Goal: Complete application form

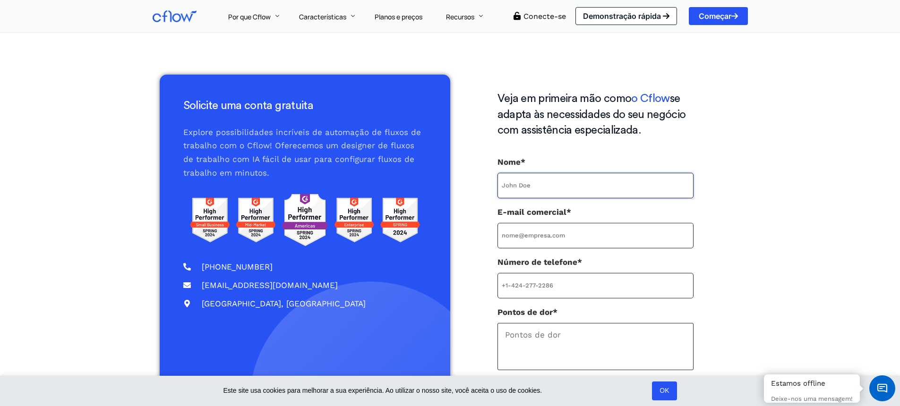
click at [614, 196] on input "Nome*" at bounding box center [596, 186] width 196 height 26
type input "CRISTIANO MAGALHAES DA SILVA"
click at [605, 239] on input "E-mail comercial*" at bounding box center [596, 236] width 196 height 26
type input "cristiano.godoi@hotmail.com"
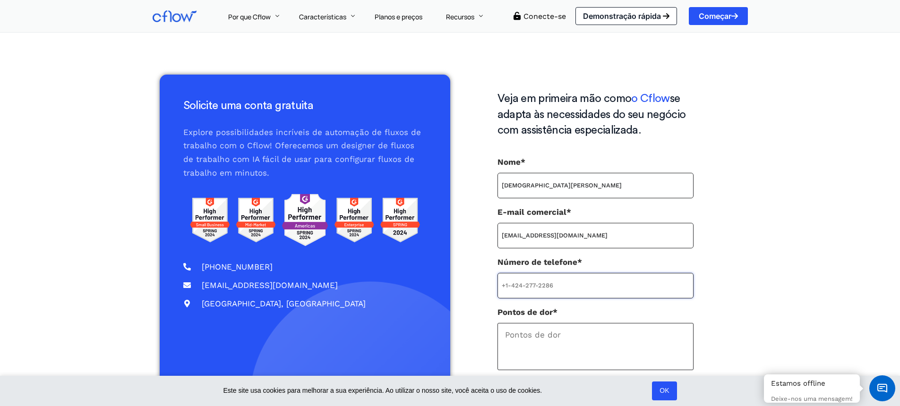
click at [592, 296] on input "Número de telefone*" at bounding box center [596, 286] width 196 height 26
type input "(41) 98404-2835"
click at [616, 346] on textarea "Pontos de dor*" at bounding box center [596, 346] width 196 height 47
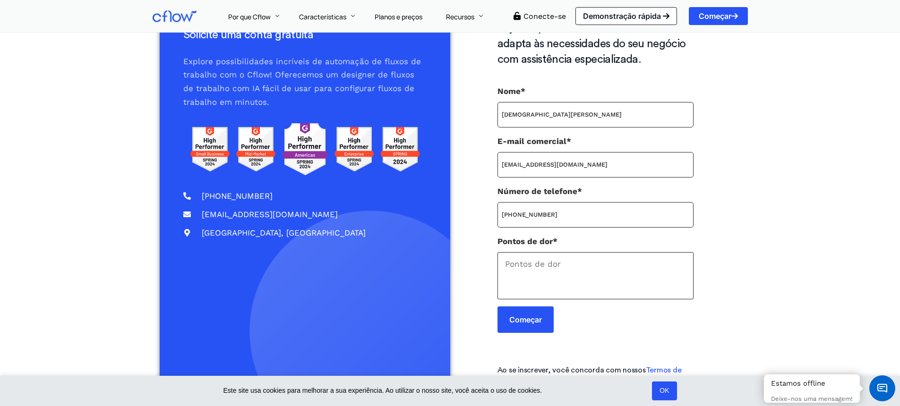
scroll to position [73, 0]
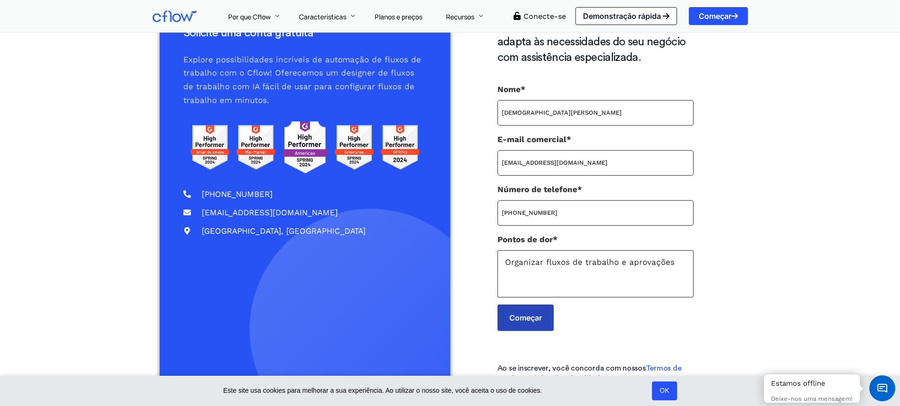
type textarea "Organizar fluxos de trabalho e aprovações"
click at [532, 311] on input "Começar" at bounding box center [526, 318] width 56 height 26
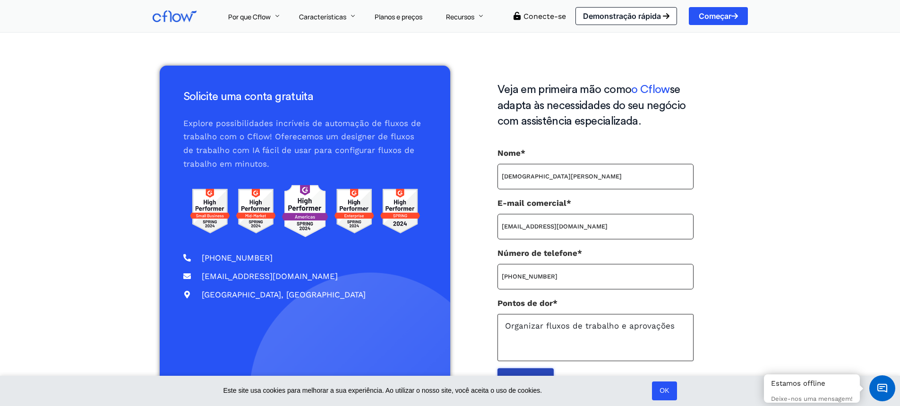
scroll to position [0, 0]
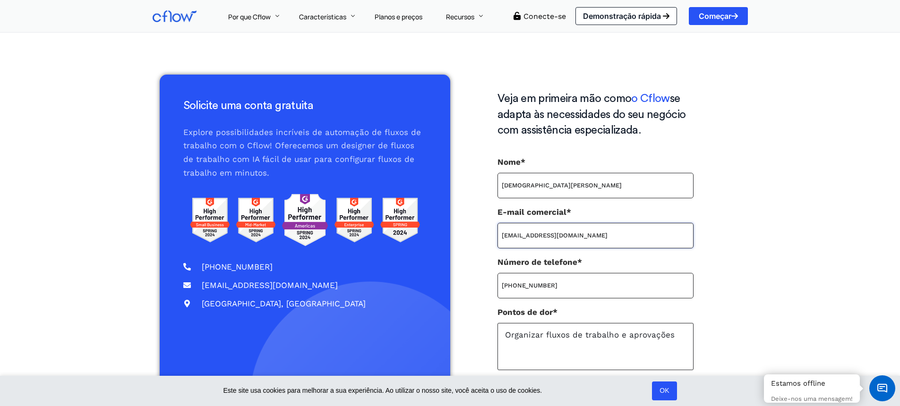
drag, startPoint x: 622, startPoint y: 238, endPoint x: 439, endPoint y: 235, distance: 183.4
click at [439, 235] on div "Solicite uma conta gratuita Explore possibilidades incríveis de automação de fl…" at bounding box center [450, 274] width 581 height 399
click at [598, 17] on font "Demonstração rápida" at bounding box center [622, 15] width 78 height 9
